Goal: Find specific fact: Find specific fact

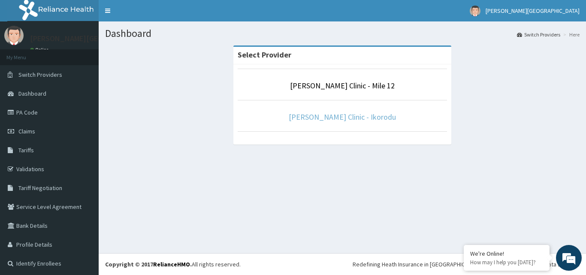
click at [345, 115] on link "[PERSON_NAME] Clinic - Ikorodu" at bounding box center [342, 117] width 107 height 10
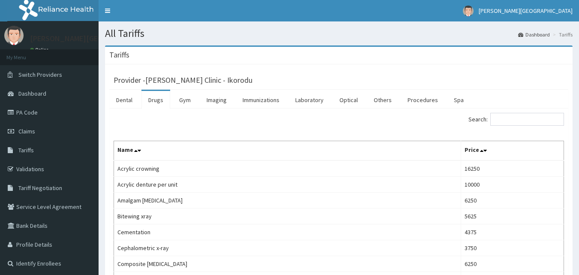
click at [155, 105] on link "Drugs" at bounding box center [155, 100] width 29 height 18
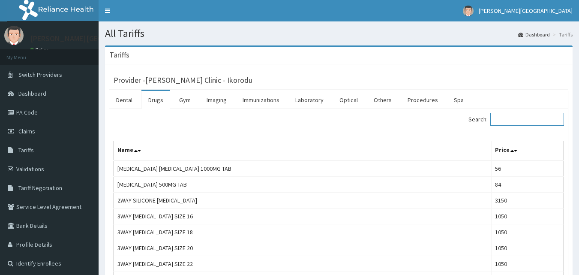
click at [529, 118] on input "Search:" at bounding box center [527, 119] width 74 height 13
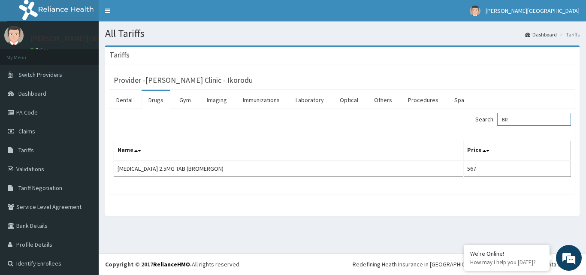
type input "B"
paste input "LEVOTHYROXIN"
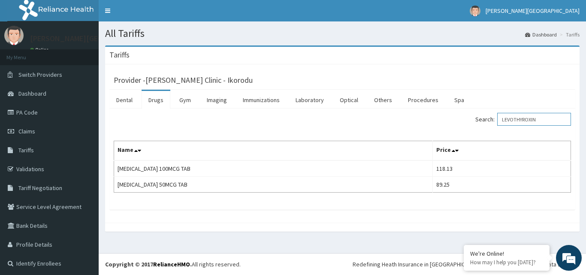
type input "LEVOTHYROXIN"
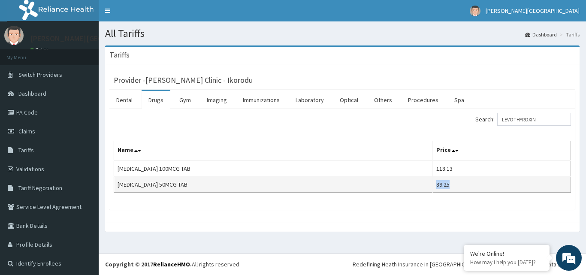
drag, startPoint x: 436, startPoint y: 183, endPoint x: 450, endPoint y: 183, distance: 14.1
click at [450, 183] on td "89.25" at bounding box center [502, 185] width 138 height 16
copy td "89.25"
